Goal: Task Accomplishment & Management: Manage account settings

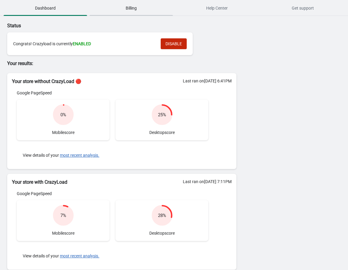
click at [132, 10] on span "Billing" at bounding box center [132, 8] width 84 height 11
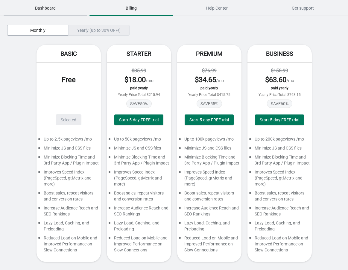
click at [50, 10] on span "Dashboard" at bounding box center [46, 8] width 84 height 11
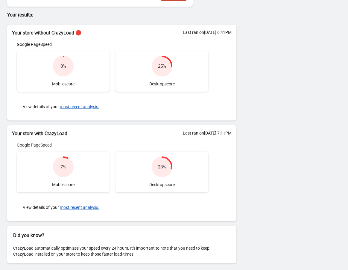
scroll to position [49, 0]
